Goal: Entertainment & Leisure: Browse casually

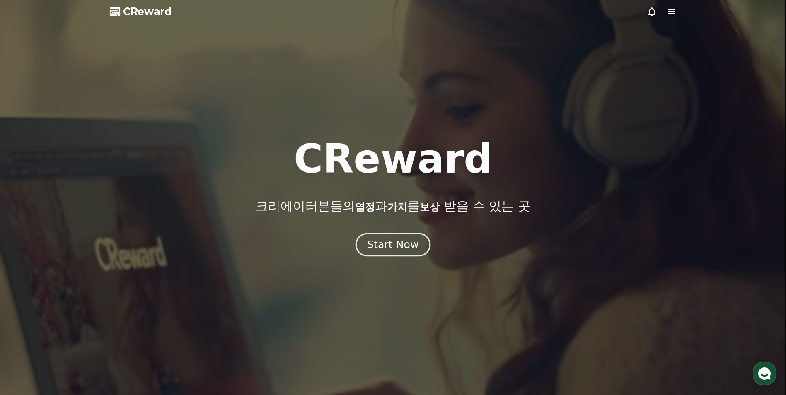
click at [402, 238] on button "Start Now" at bounding box center [393, 245] width 75 height 24
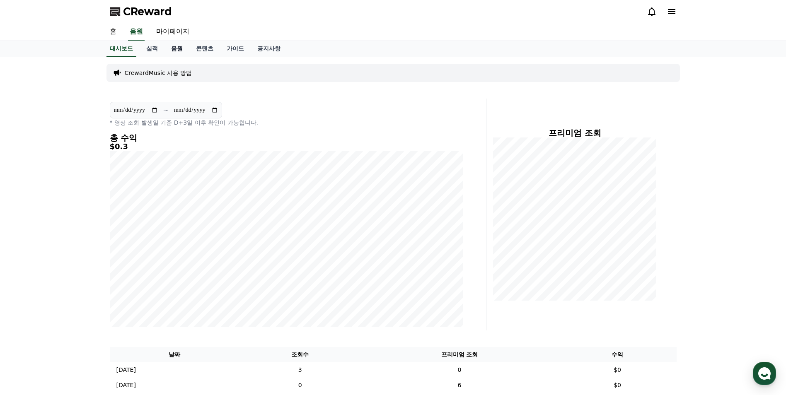
click at [179, 53] on link "음원" at bounding box center [177, 49] width 25 height 16
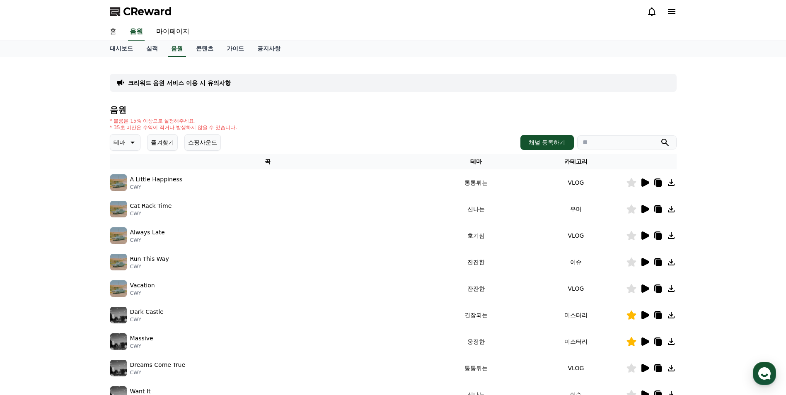
scroll to position [83, 0]
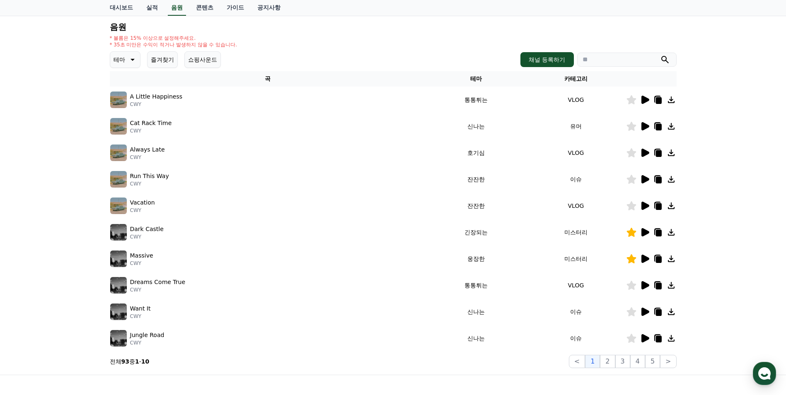
click at [121, 61] on p "테마" at bounding box center [120, 60] width 12 height 12
click at [133, 122] on button "호기심" at bounding box center [123, 125] width 24 height 18
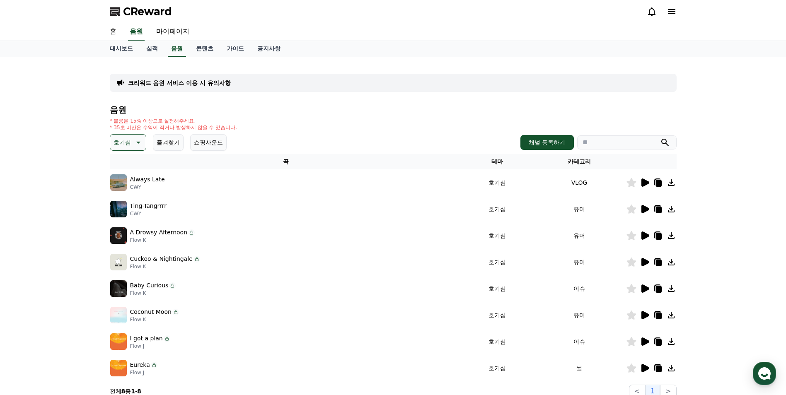
click at [130, 143] on p "호기심" at bounding box center [122, 143] width 17 height 12
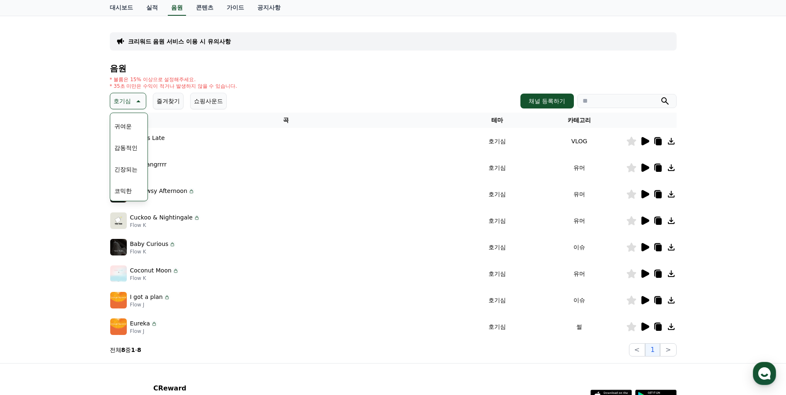
click at [135, 150] on button "감동적인" at bounding box center [126, 148] width 30 height 18
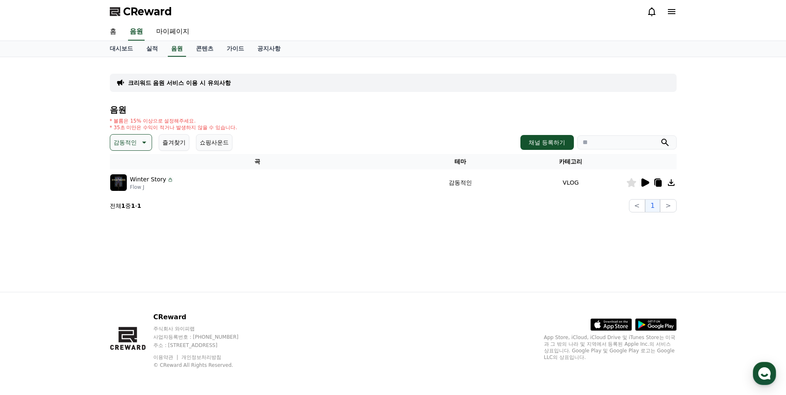
click at [644, 186] on icon at bounding box center [646, 183] width 8 height 8
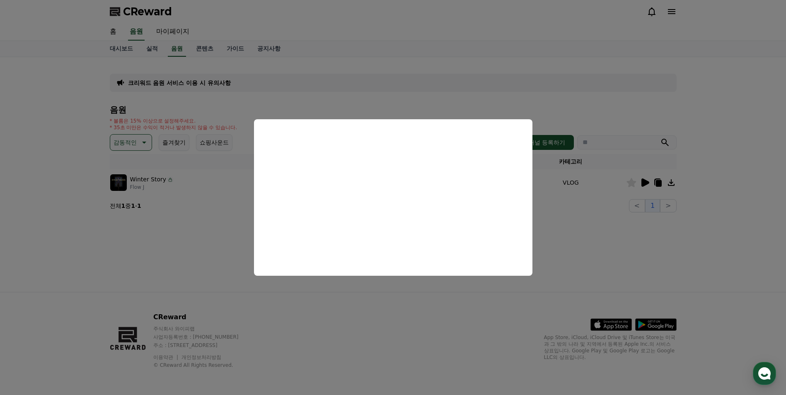
click at [211, 216] on button "close modal" at bounding box center [393, 197] width 786 height 395
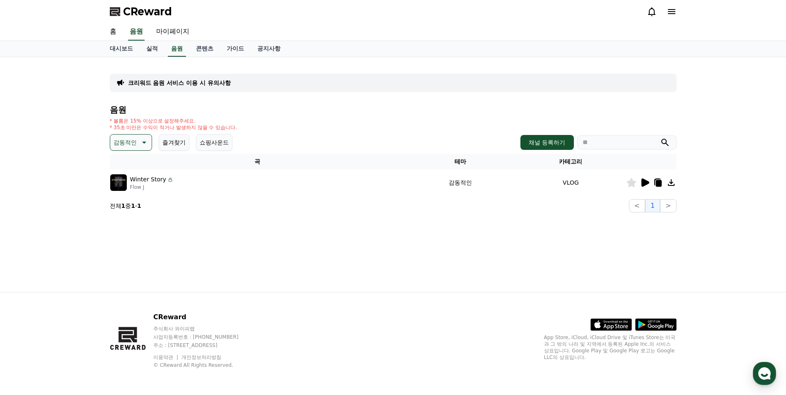
click at [136, 144] on p "감동적인" at bounding box center [125, 143] width 23 height 12
click at [167, 141] on button "즐겨찾기" at bounding box center [174, 142] width 31 height 17
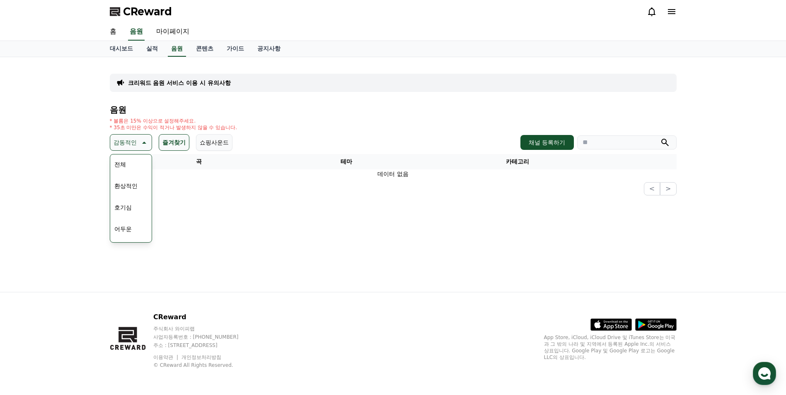
click at [133, 168] on div "전체 환상적인 호기심 어두운 밝은 통통튀는 신나는 반전 웅장한 드라마틱 즐거움 분위기있는 EDM 그루브 슬픈 잔잔한 귀여운 감동적인 긴장되는 …" at bounding box center [131, 369] width 40 height 428
click at [126, 167] on button "전체" at bounding box center [120, 164] width 18 height 18
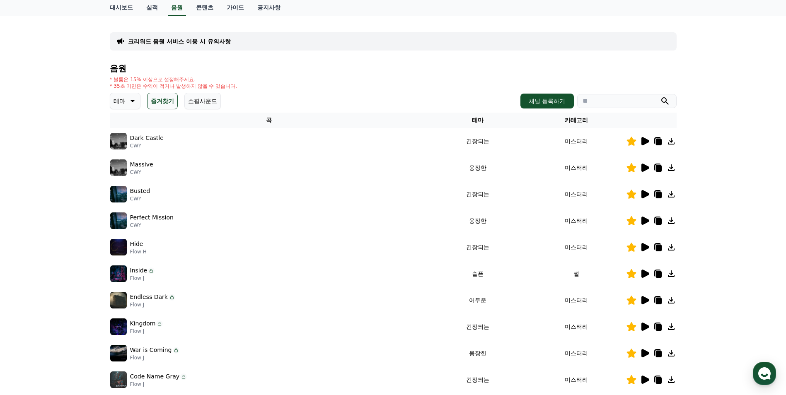
scroll to position [124, 0]
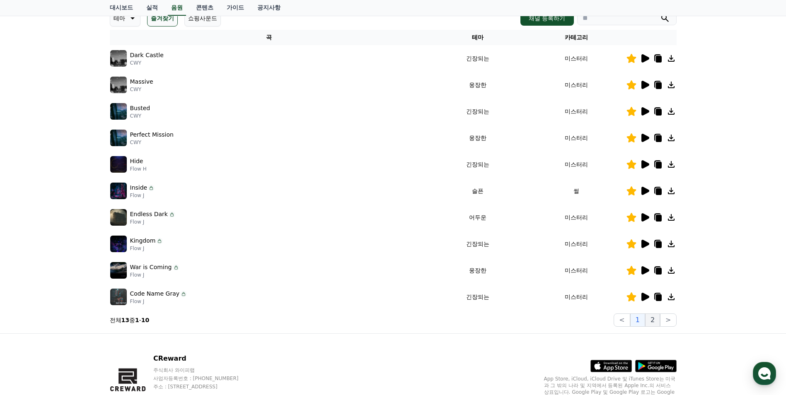
click at [653, 321] on button "2" at bounding box center [652, 320] width 15 height 13
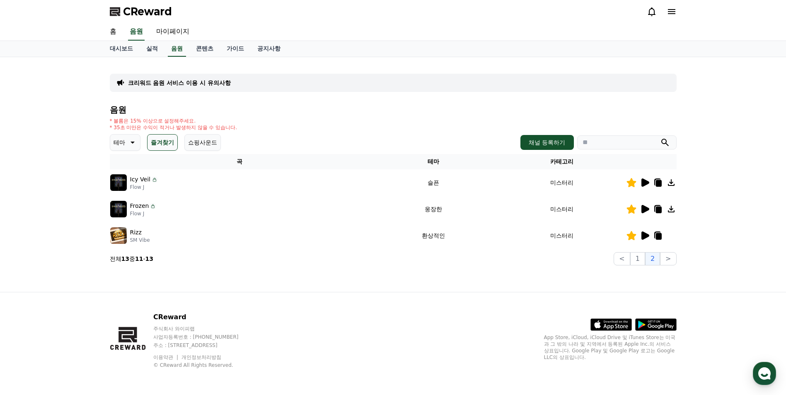
click at [643, 187] on icon at bounding box center [646, 183] width 8 height 8
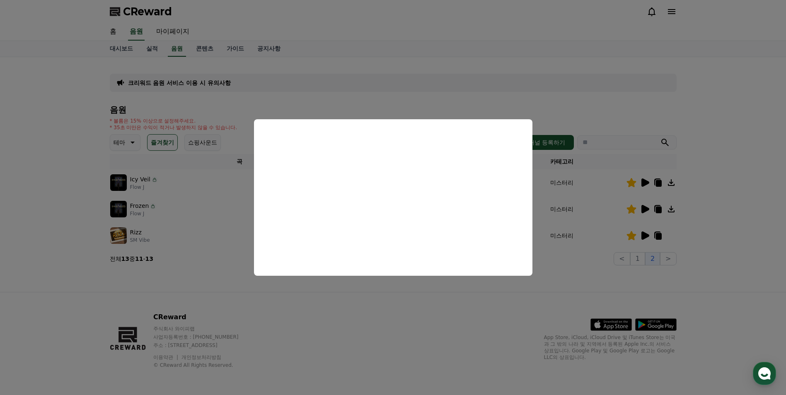
click at [420, 315] on button "close modal" at bounding box center [393, 197] width 786 height 395
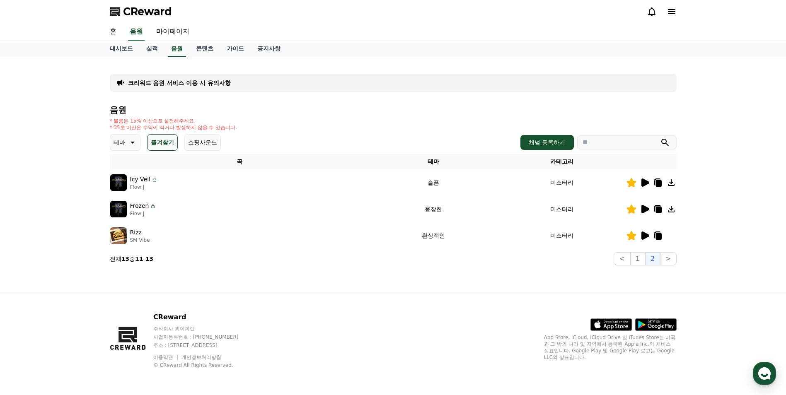
click at [646, 212] on icon at bounding box center [645, 209] width 10 height 10
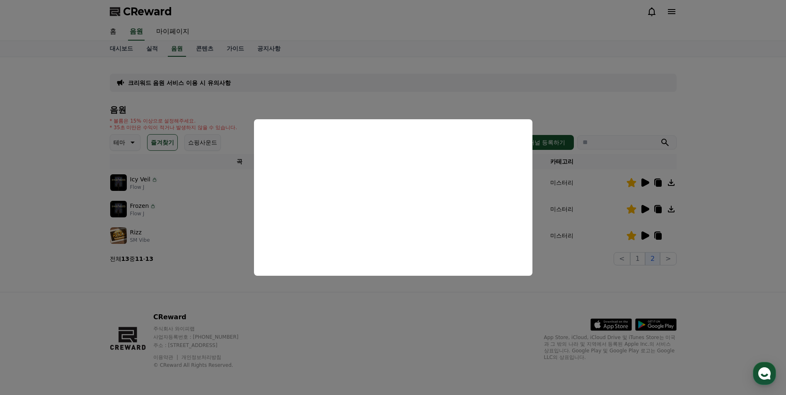
drag, startPoint x: 405, startPoint y: 300, endPoint x: 439, endPoint y: 300, distance: 34.0
click at [406, 300] on button "close modal" at bounding box center [393, 197] width 786 height 395
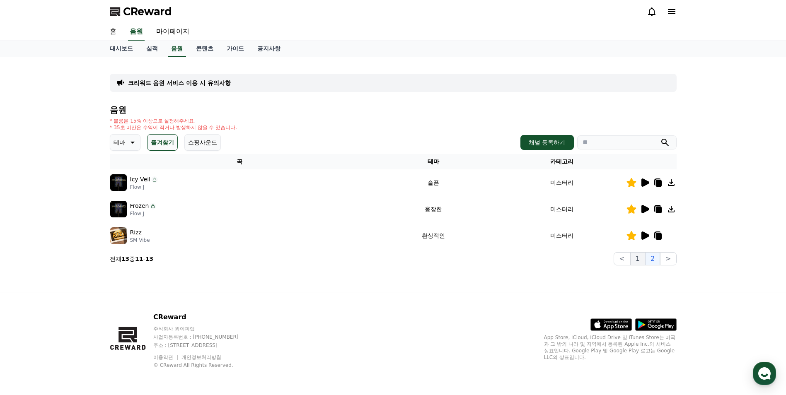
click at [642, 255] on button "1" at bounding box center [637, 258] width 15 height 13
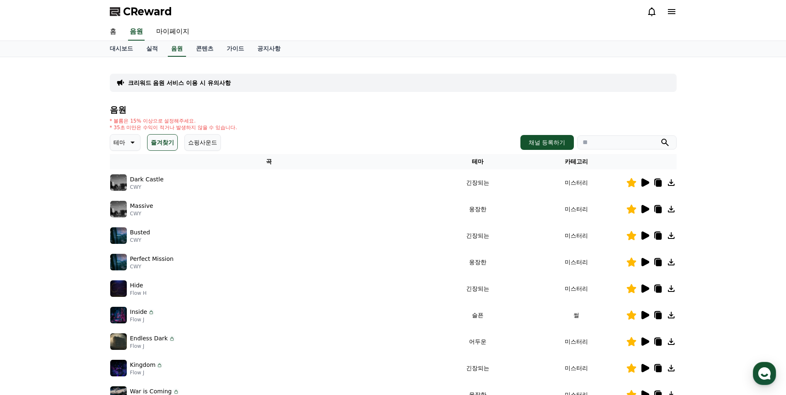
scroll to position [83, 0]
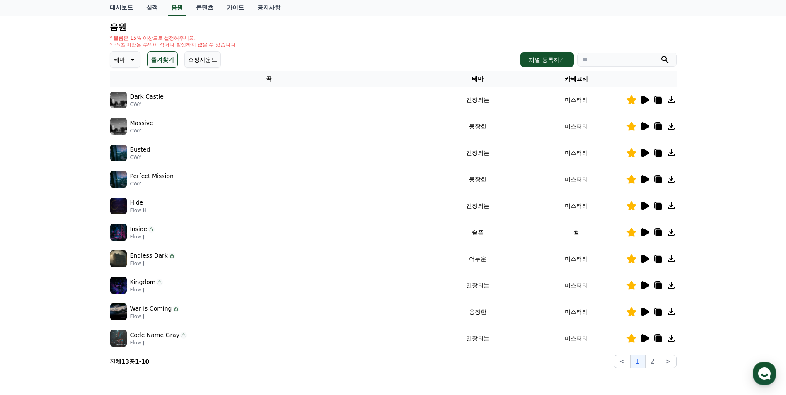
click at [643, 231] on icon at bounding box center [646, 232] width 8 height 8
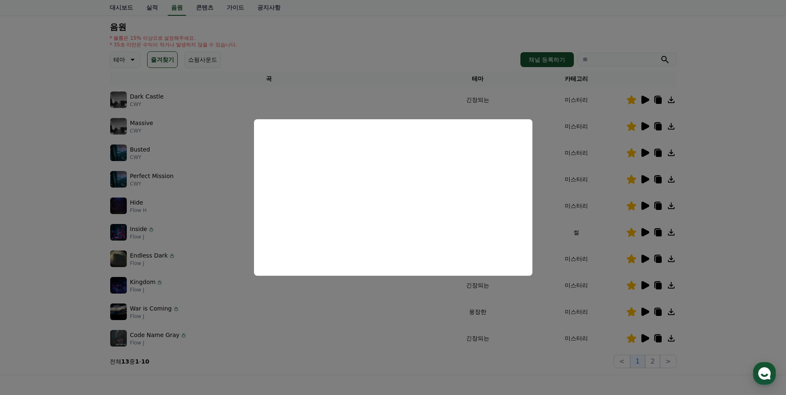
click at [383, 298] on button "close modal" at bounding box center [393, 197] width 786 height 395
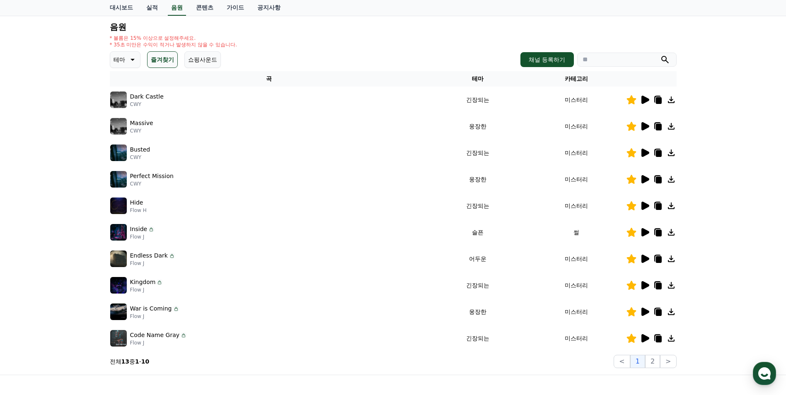
click at [640, 208] on icon at bounding box center [645, 206] width 10 height 10
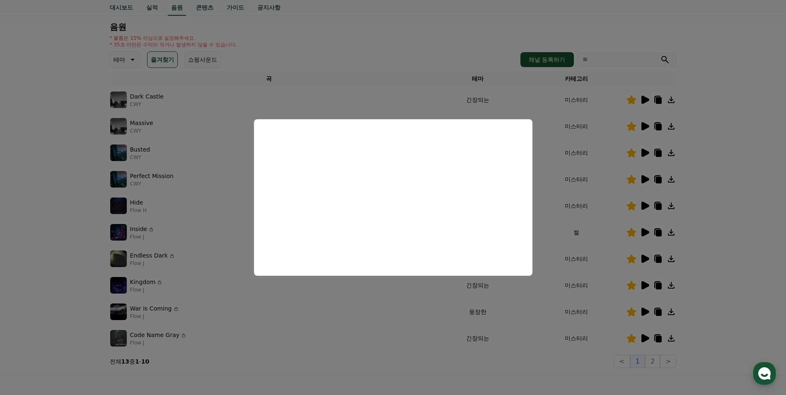
click at [354, 298] on button "close modal" at bounding box center [393, 197] width 786 height 395
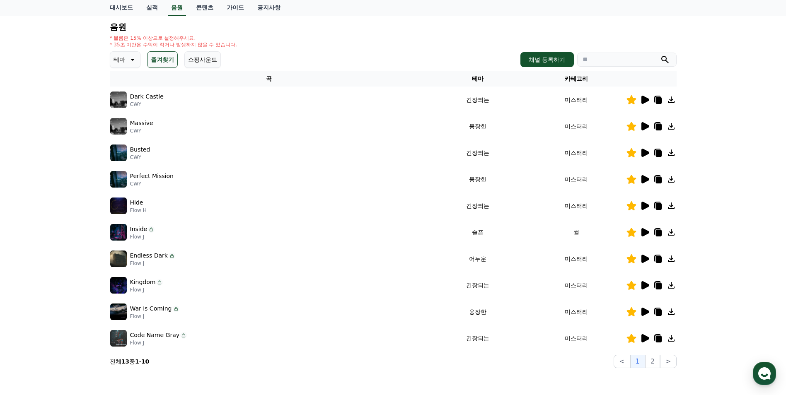
click at [117, 59] on p "테마" at bounding box center [120, 60] width 12 height 12
click at [136, 104] on button "환상적인" at bounding box center [126, 103] width 30 height 18
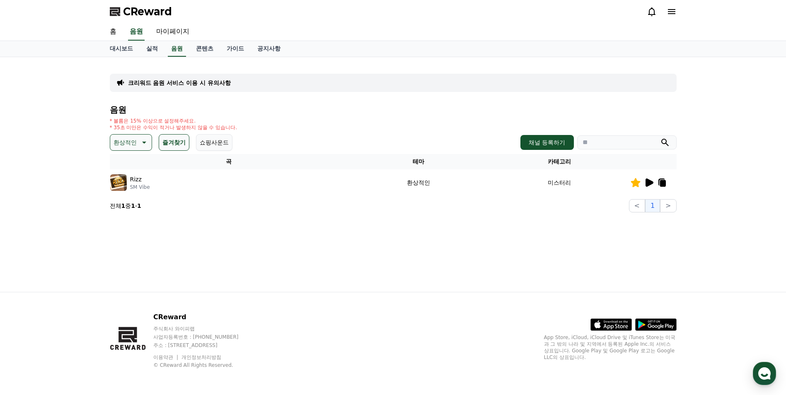
click at [133, 136] on button "환상적인" at bounding box center [131, 142] width 42 height 17
click at [132, 209] on button "웅장한" at bounding box center [123, 213] width 24 height 18
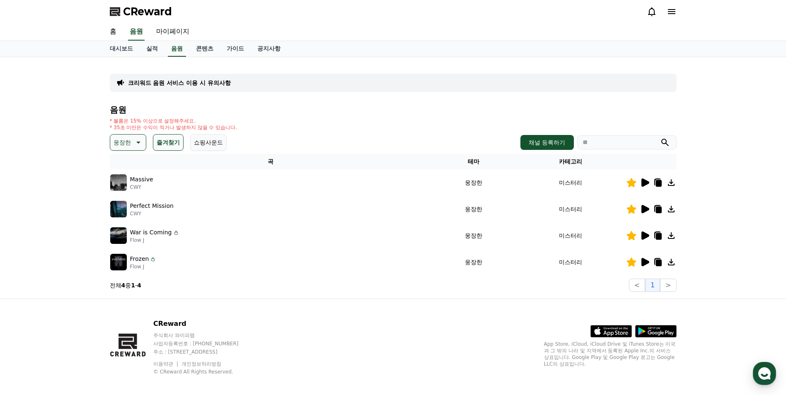
click at [134, 144] on icon at bounding box center [138, 143] width 10 height 10
click at [133, 199] on button "분위기있는" at bounding box center [129, 194] width 36 height 18
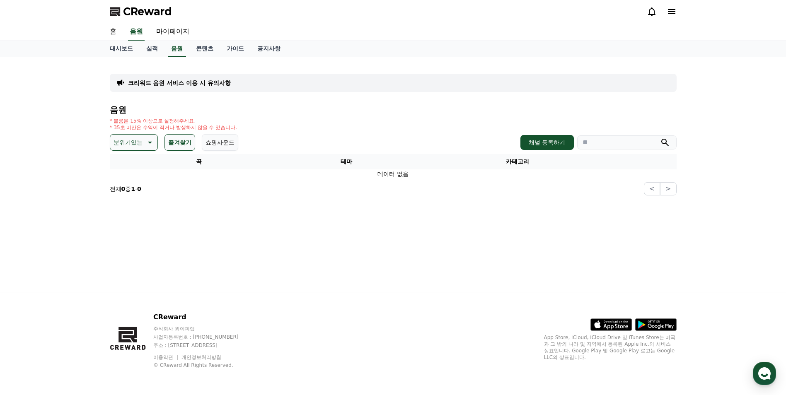
click at [131, 145] on p "분위기있는" at bounding box center [128, 143] width 29 height 12
click at [135, 227] on button "코믹한" at bounding box center [123, 232] width 24 height 18
click at [139, 139] on icon at bounding box center [138, 143] width 10 height 10
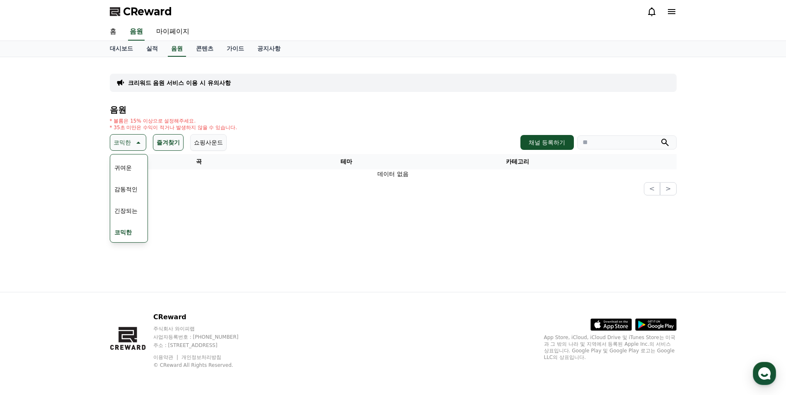
click at [130, 213] on button "긴장되는" at bounding box center [126, 211] width 30 height 18
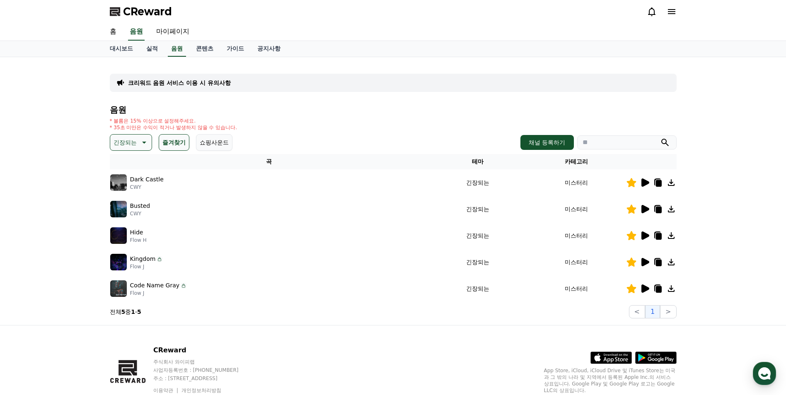
click at [645, 262] on icon at bounding box center [646, 262] width 8 height 8
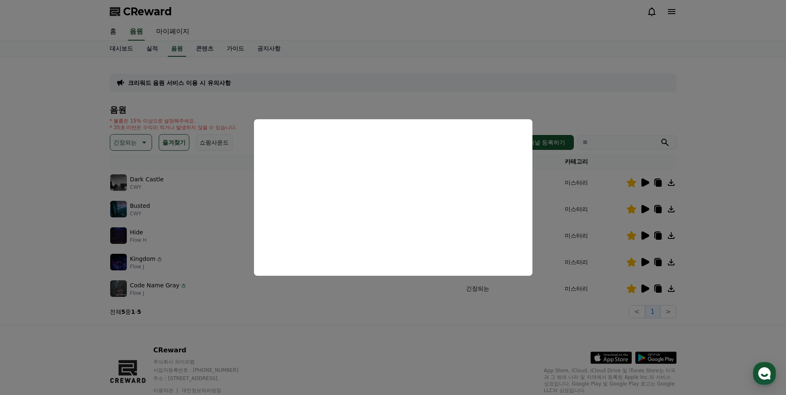
click at [536, 284] on button "close modal" at bounding box center [393, 197] width 786 height 395
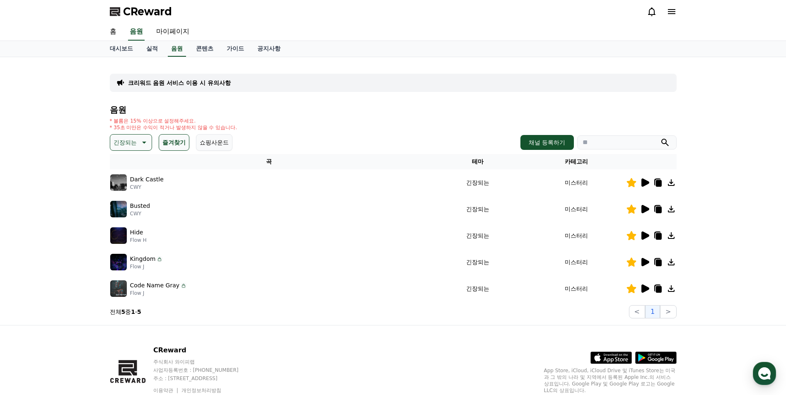
click at [646, 238] on icon at bounding box center [646, 236] width 8 height 8
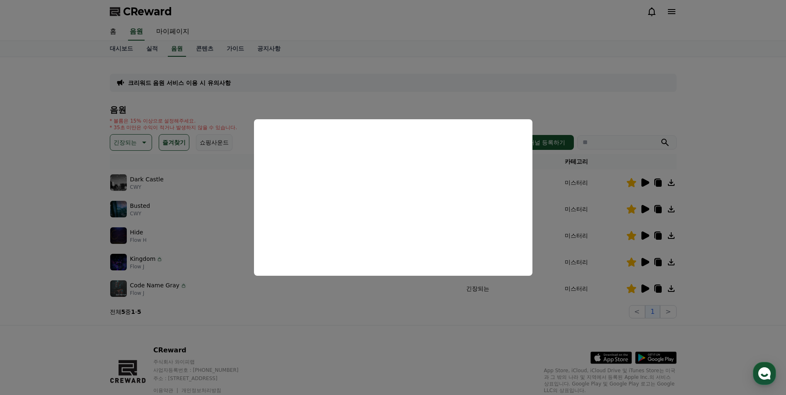
click at [432, 318] on button "close modal" at bounding box center [393, 197] width 786 height 395
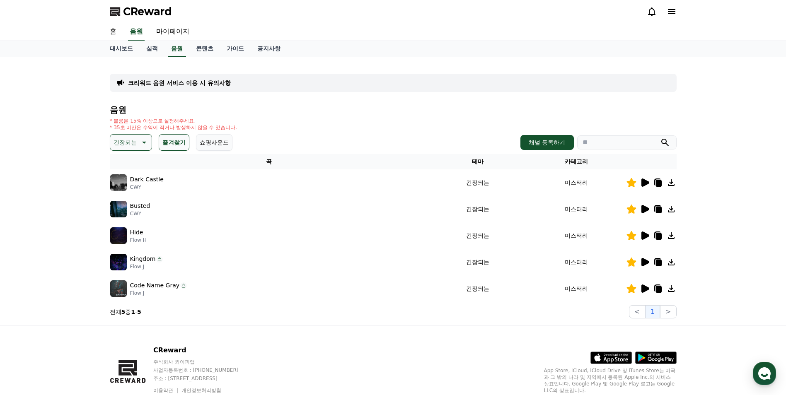
click at [139, 148] on button "긴장되는" at bounding box center [131, 142] width 42 height 17
click at [132, 194] on button "통통튀는" at bounding box center [126, 189] width 30 height 18
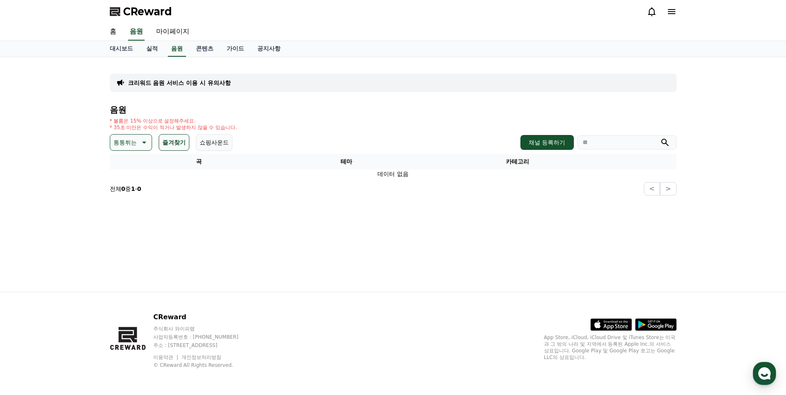
click at [138, 145] on icon at bounding box center [143, 143] width 10 height 10
click at [130, 192] on button "그루브" at bounding box center [123, 196] width 24 height 18
click at [136, 149] on button "그루브" at bounding box center [128, 142] width 36 height 17
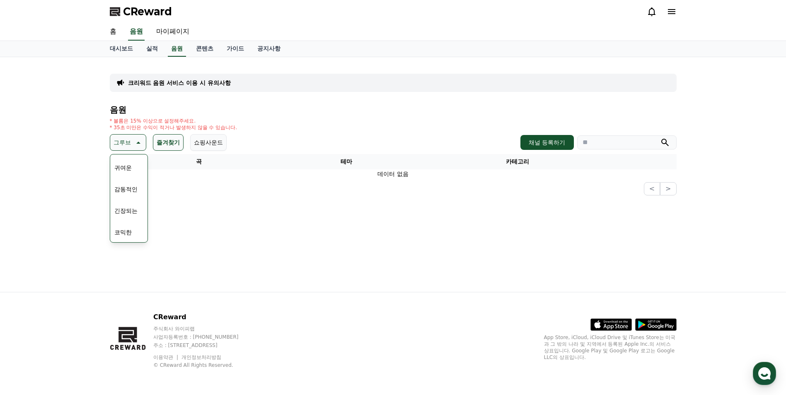
click at [135, 192] on button "감동적인" at bounding box center [126, 189] width 30 height 18
click at [126, 148] on button "감동적인" at bounding box center [131, 142] width 42 height 17
click at [135, 211] on button "신나는" at bounding box center [123, 211] width 24 height 18
click at [165, 145] on button "즐겨찾기" at bounding box center [168, 142] width 31 height 17
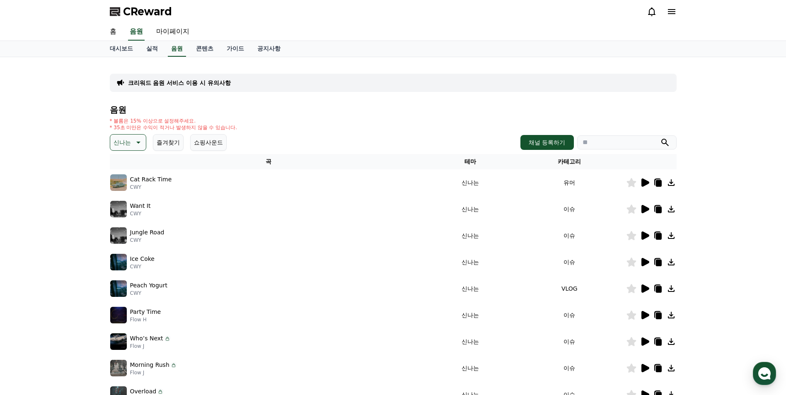
click at [647, 185] on icon at bounding box center [645, 183] width 10 height 10
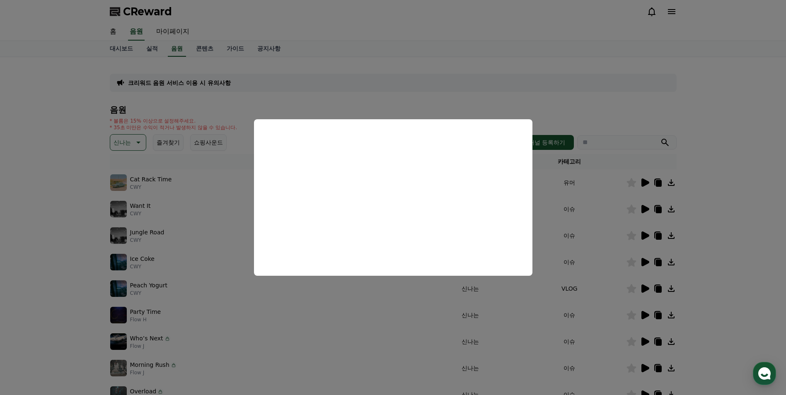
click at [267, 320] on button "close modal" at bounding box center [393, 197] width 786 height 395
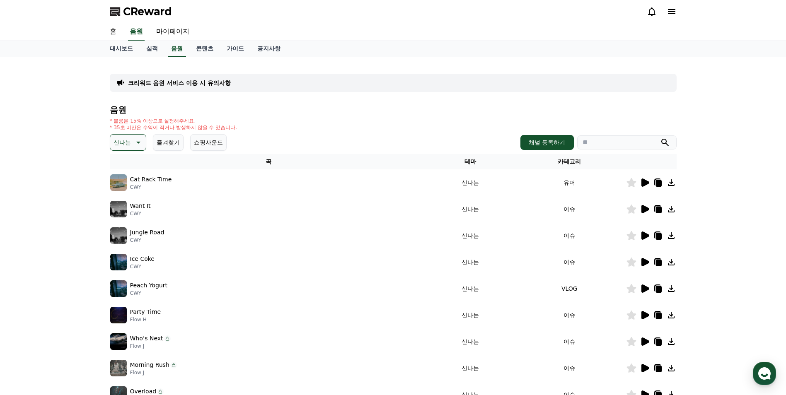
click at [648, 209] on icon at bounding box center [646, 209] width 8 height 8
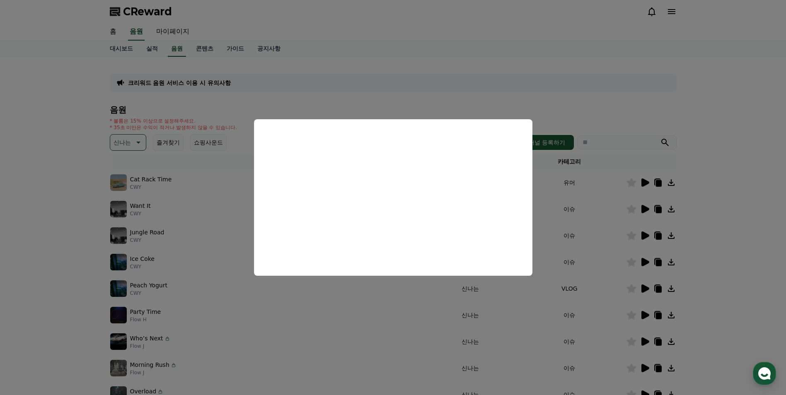
click at [140, 144] on button "close modal" at bounding box center [393, 197] width 786 height 395
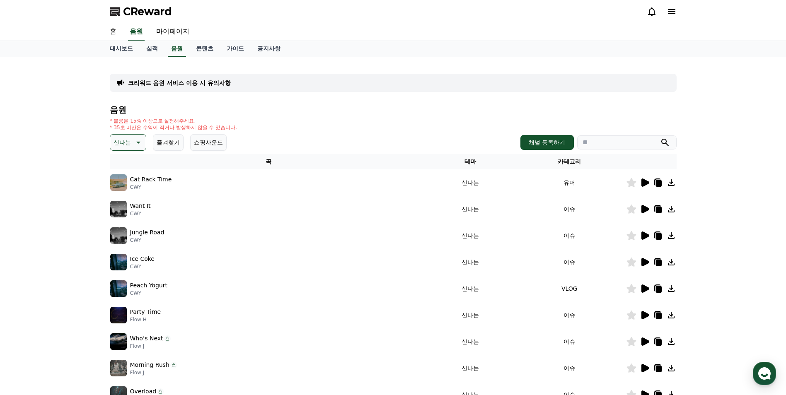
scroll to position [166, 0]
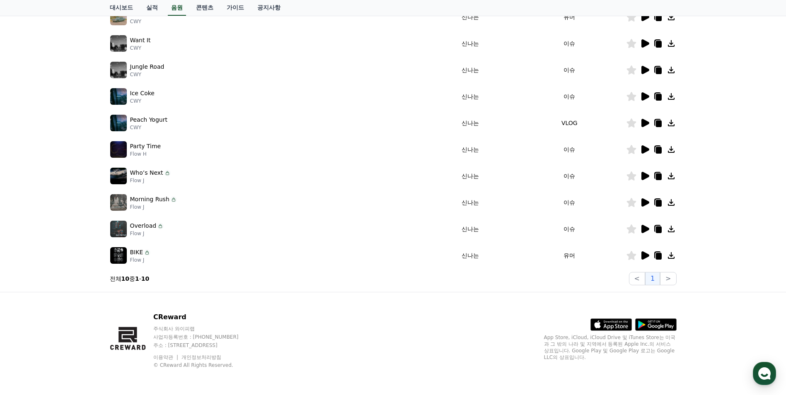
click at [643, 259] on icon at bounding box center [646, 256] width 8 height 8
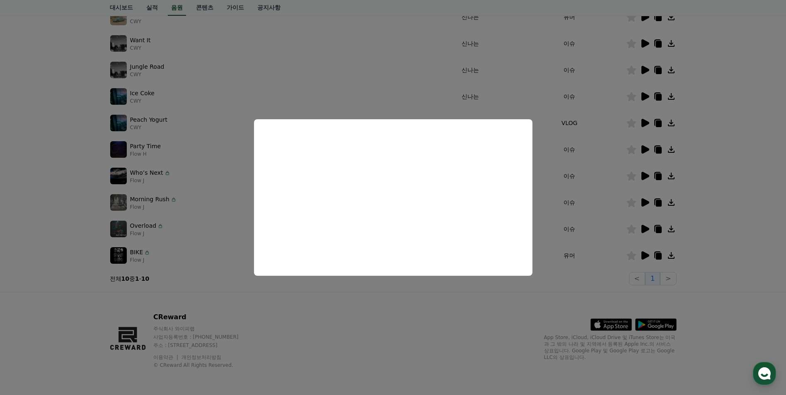
click at [63, 244] on button "close modal" at bounding box center [393, 197] width 786 height 395
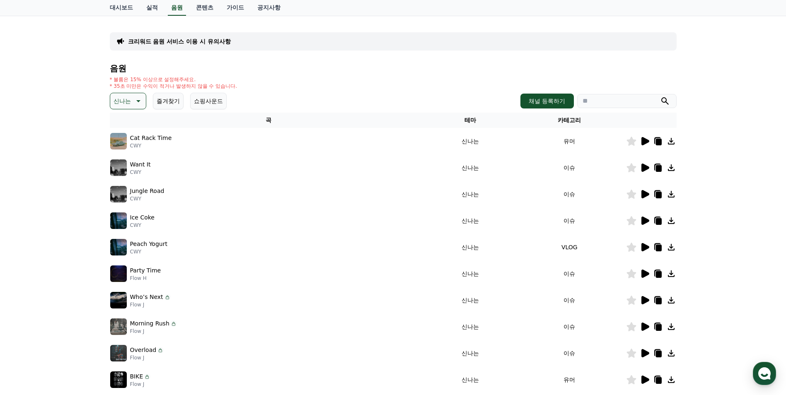
scroll to position [0, 0]
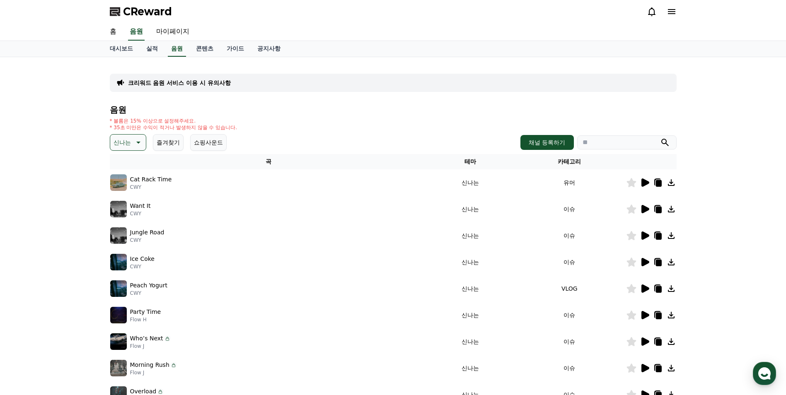
click at [133, 143] on icon at bounding box center [138, 143] width 10 height 10
click at [131, 168] on div "전체 환상적인 호기심 어두운 밝은 통통튀는 신나는 반전 웅장한 드라마틱 즐거움 분위기있는 EDM 그루브 슬픈 잔잔한 귀여운 감동적인 긴장되는 …" at bounding box center [129, 369] width 36 height 428
click at [119, 165] on button "전체" at bounding box center [120, 164] width 18 height 18
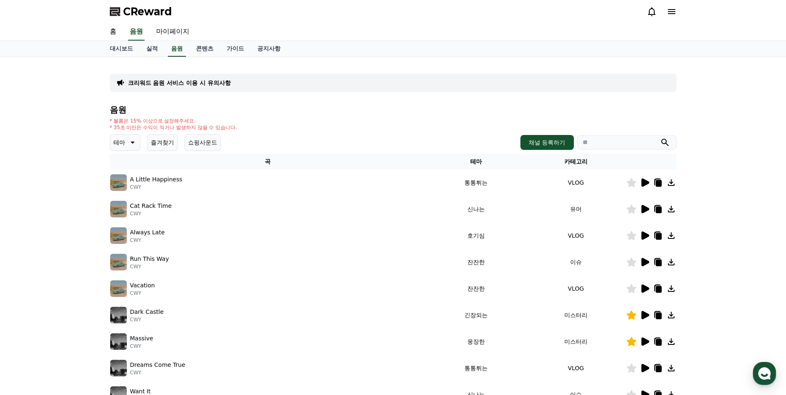
click at [162, 148] on button "즐겨찾기" at bounding box center [162, 142] width 31 height 17
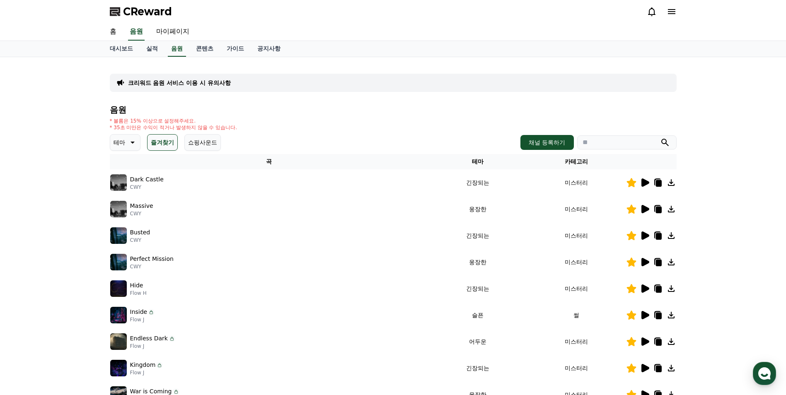
scroll to position [83, 0]
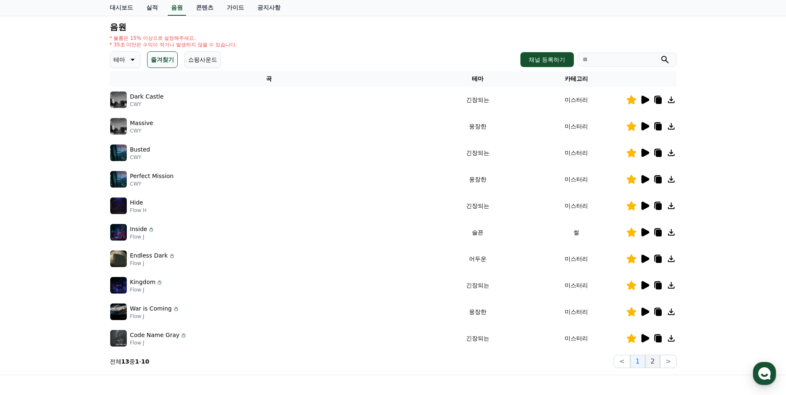
click at [658, 364] on button "2" at bounding box center [652, 361] width 15 height 13
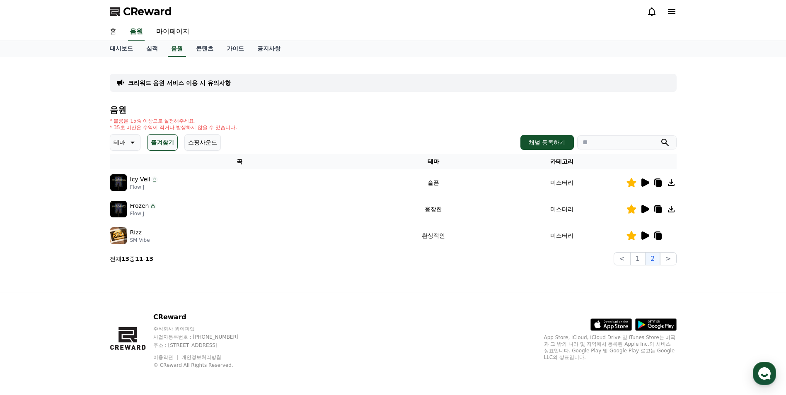
click at [644, 211] on icon at bounding box center [646, 209] width 8 height 8
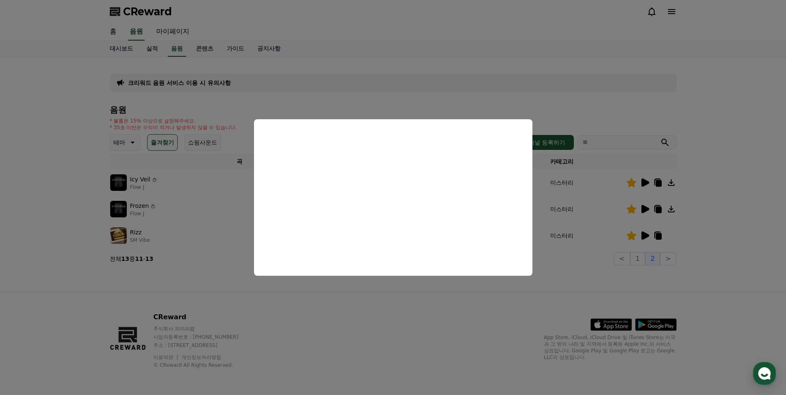
click at [495, 299] on button "close modal" at bounding box center [393, 197] width 786 height 395
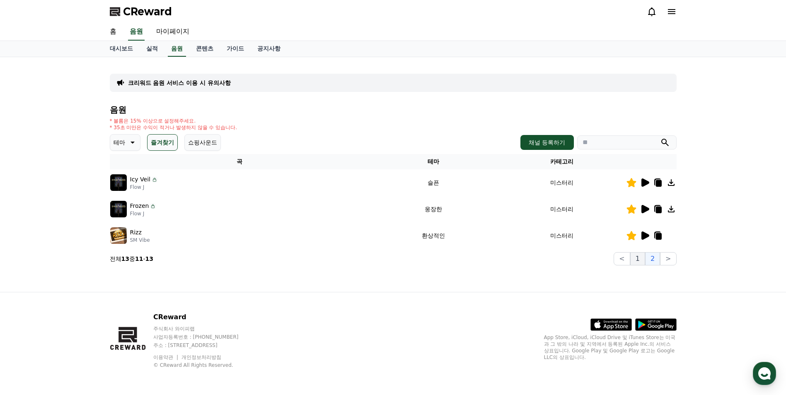
click at [635, 262] on button "1" at bounding box center [637, 258] width 15 height 13
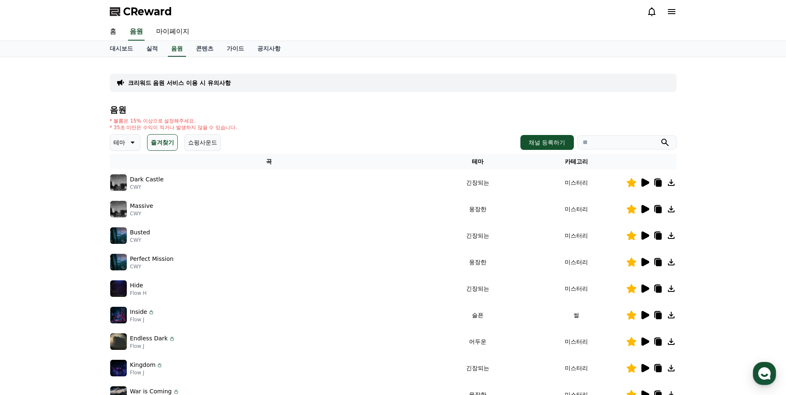
scroll to position [124, 0]
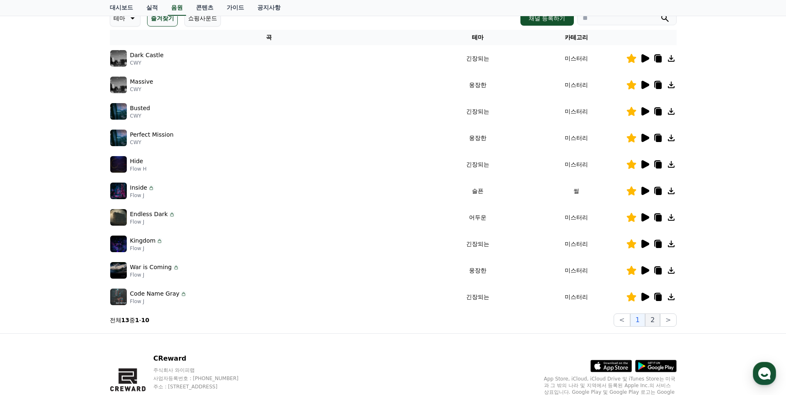
click at [649, 321] on button "2" at bounding box center [652, 320] width 15 height 13
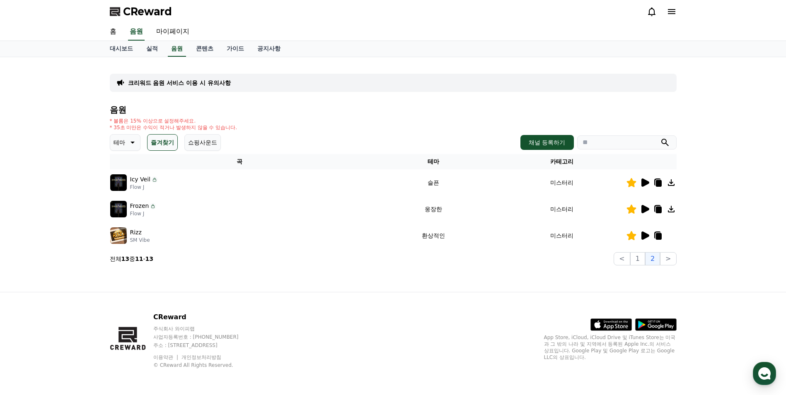
click at [647, 212] on icon at bounding box center [645, 209] width 10 height 10
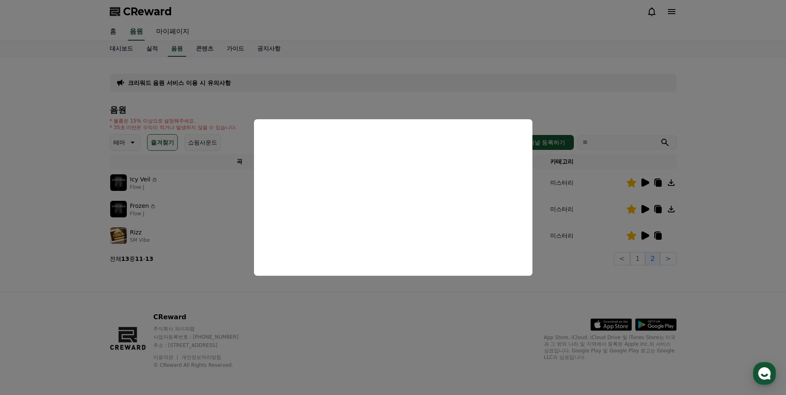
click at [361, 303] on button "close modal" at bounding box center [393, 197] width 786 height 395
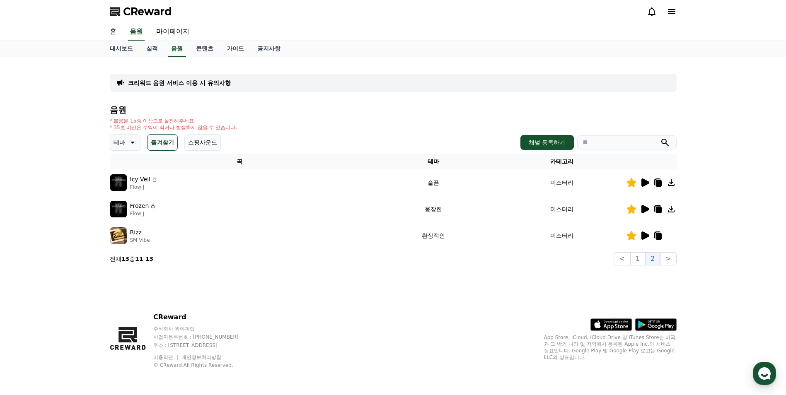
click at [134, 143] on icon at bounding box center [132, 143] width 10 height 10
click at [257, 119] on div "* 볼륨은 15% 이상으로 설정해주세요. * 35초 미만은 수익이 적거나 발생하지 않을 수 있습니다." at bounding box center [393, 124] width 567 height 13
